Goal: Transaction & Acquisition: Purchase product/service

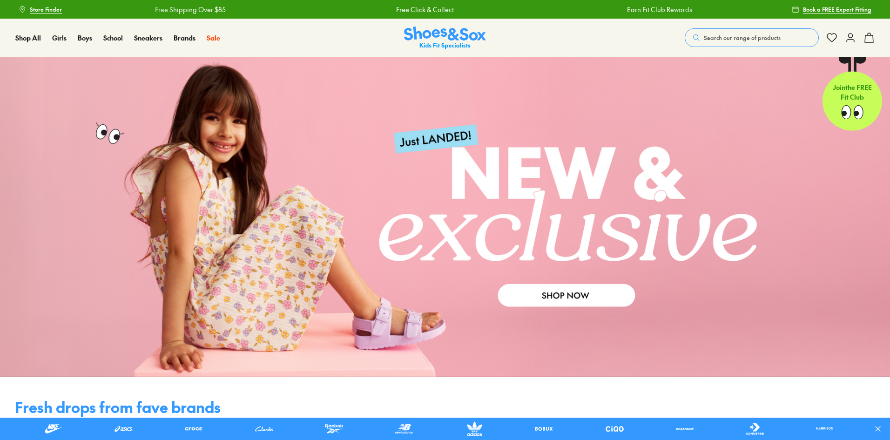
click at [727, 37] on span "Search our range of products" at bounding box center [742, 38] width 77 height 8
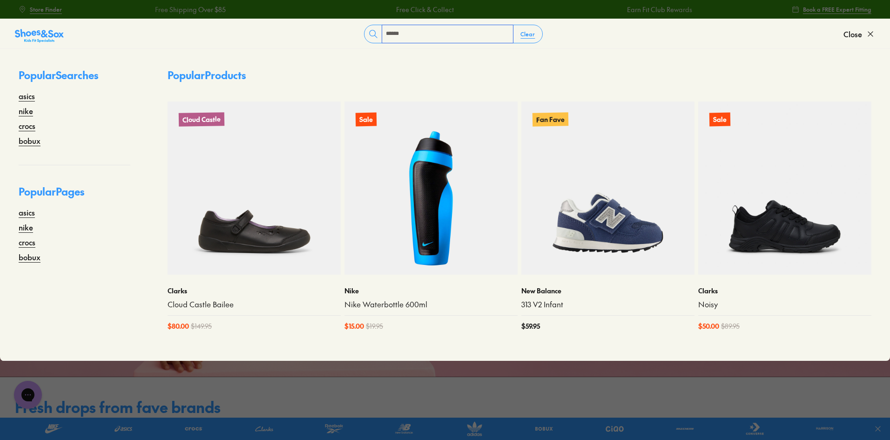
type input "******"
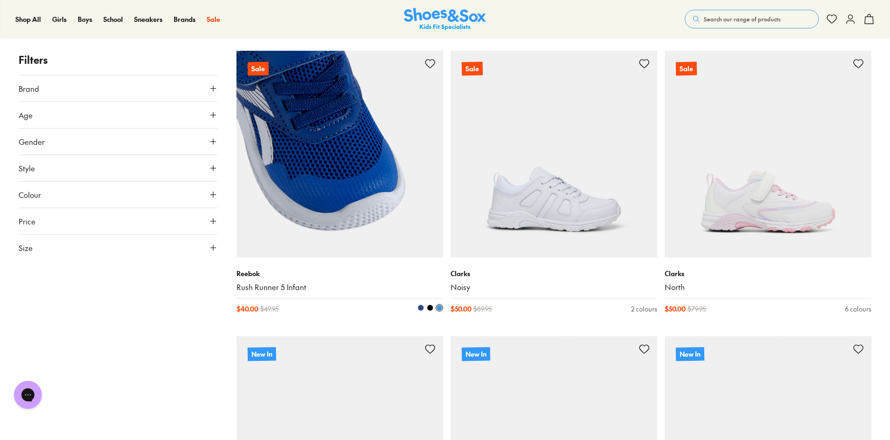
click at [321, 187] on img at bounding box center [340, 154] width 207 height 207
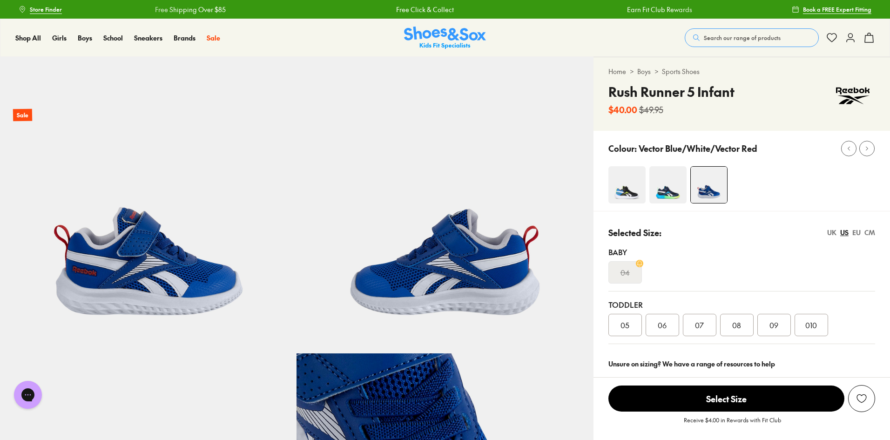
click at [636, 192] on img at bounding box center [627, 184] width 37 height 37
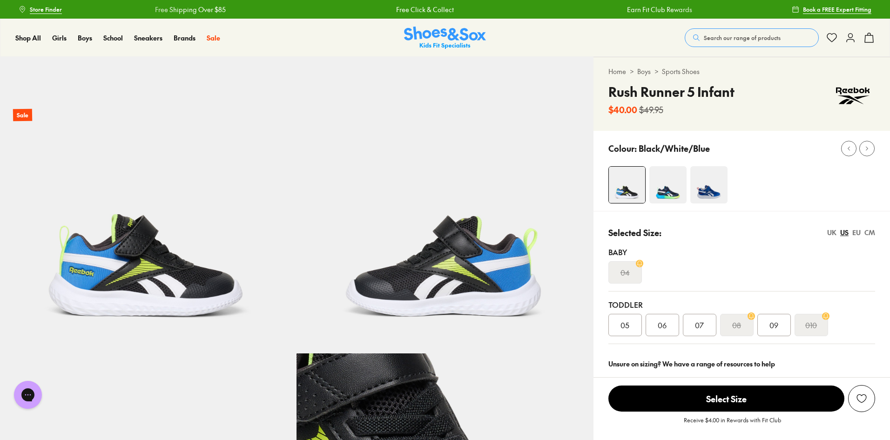
click at [661, 190] on img at bounding box center [668, 184] width 37 height 37
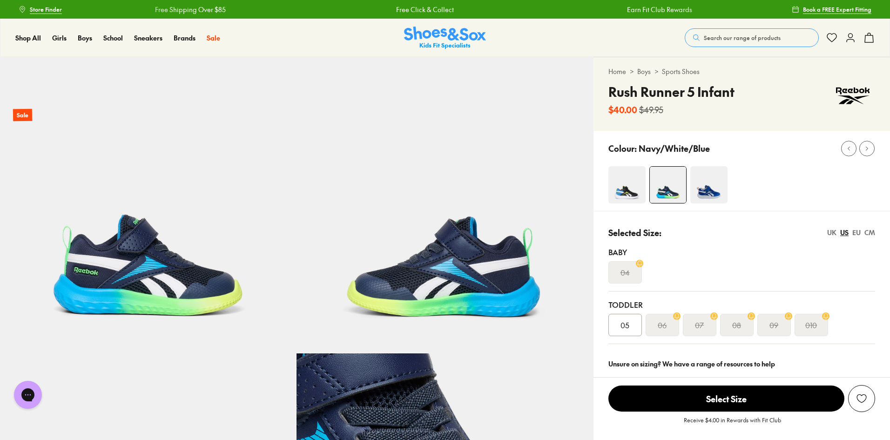
click at [717, 188] on img at bounding box center [709, 184] width 37 height 37
